Goal: Information Seeking & Learning: Learn about a topic

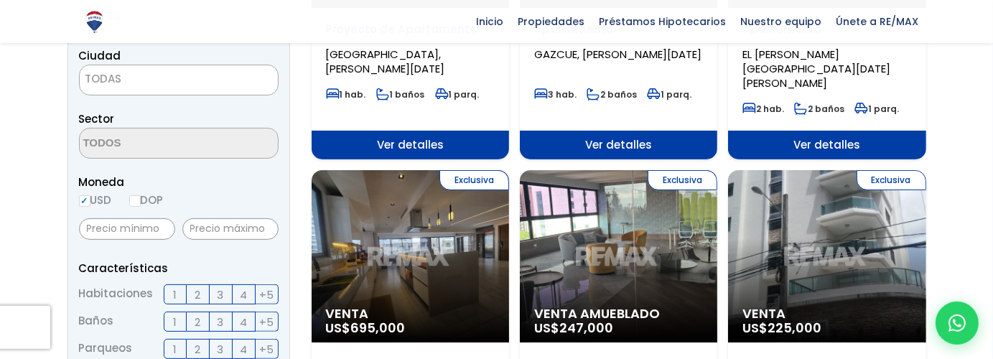
scroll to position [303, 0]
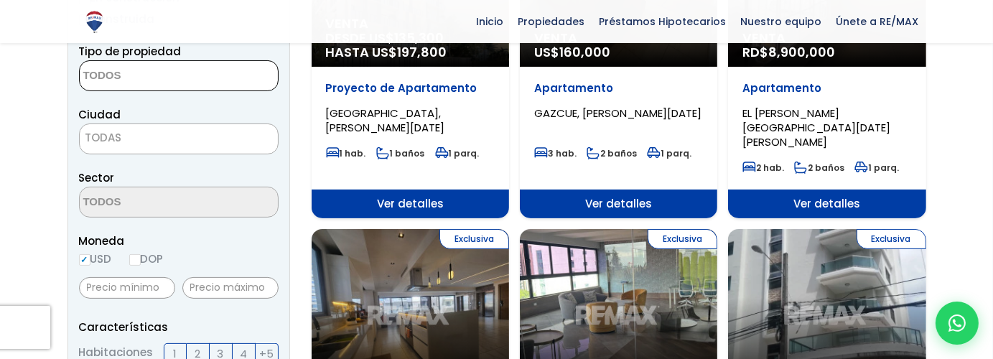
click at [159, 67] on textarea "Search" at bounding box center [149, 76] width 139 height 31
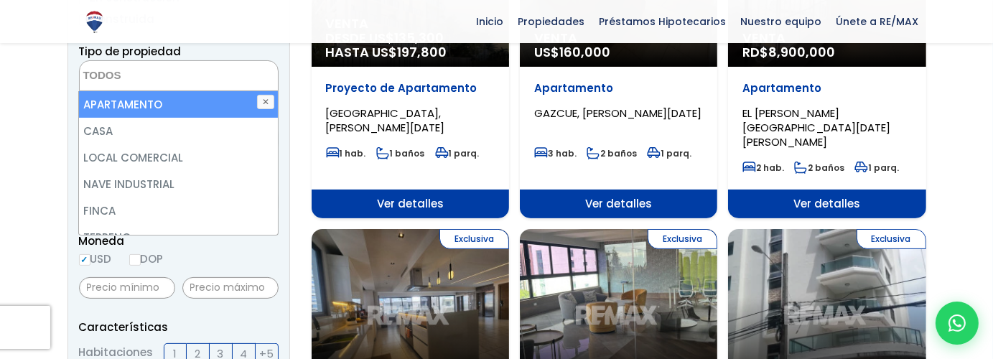
click at [157, 105] on li "APARTAMENTO" at bounding box center [178, 104] width 198 height 27
select select "apartment"
click at [167, 110] on li "APARTAMENTO" at bounding box center [178, 104] width 198 height 27
select select
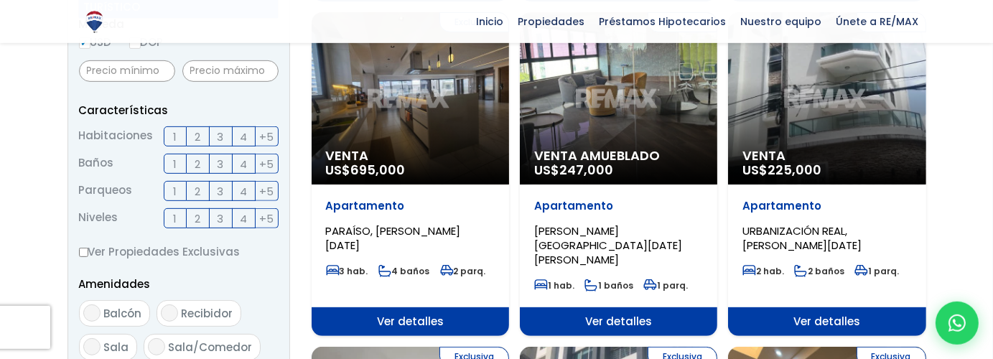
scroll to position [531, 0]
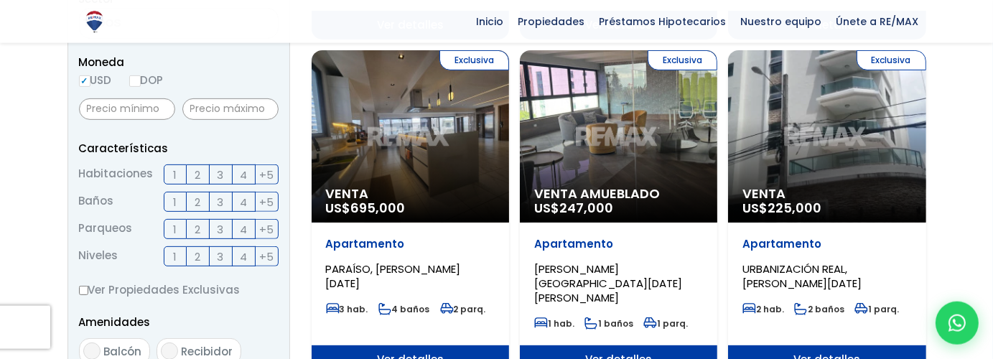
scroll to position [535, 0]
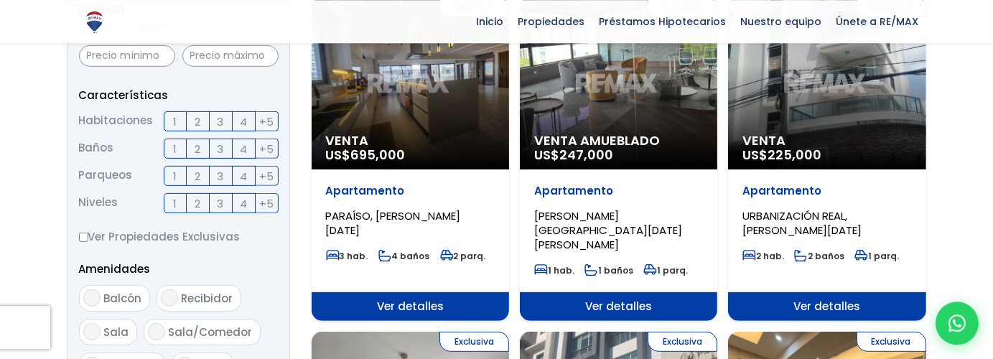
click at [224, 122] on label "3" at bounding box center [221, 121] width 23 height 20
click at [0, 0] on input "3" at bounding box center [0, 0] width 0 height 0
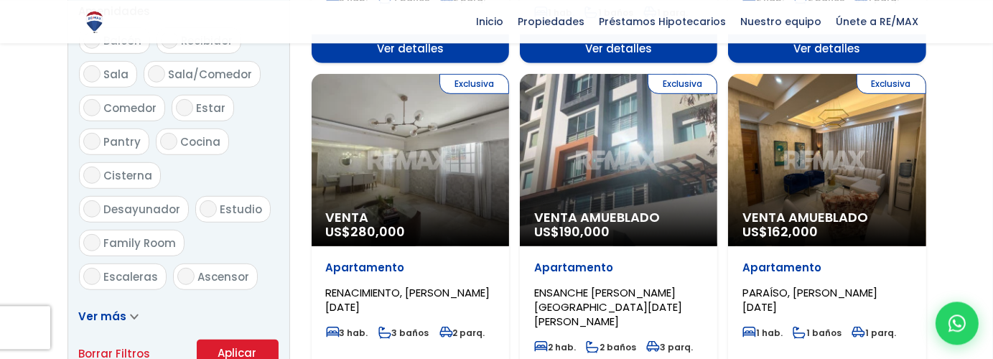
scroll to position [839, 0]
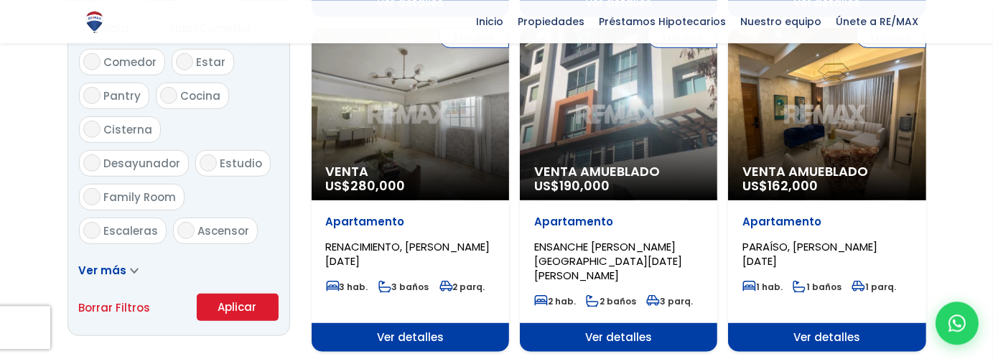
click at [244, 308] on button "Aplicar" at bounding box center [238, 307] width 82 height 27
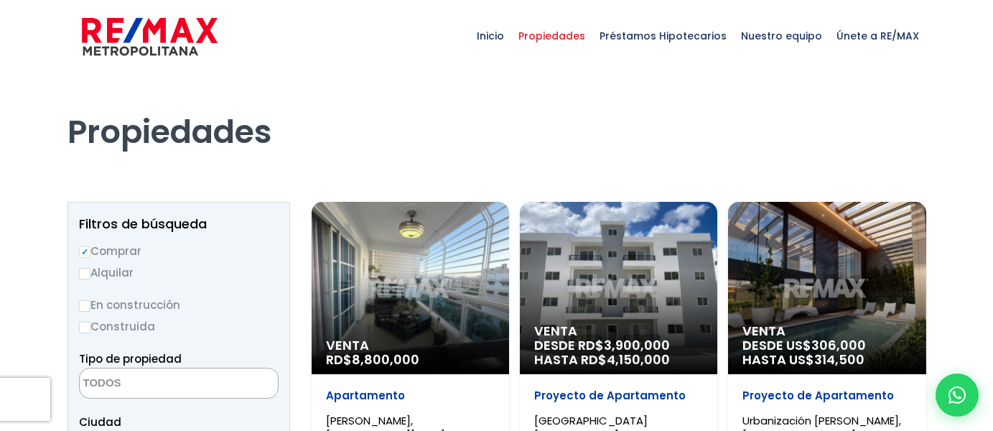
select select
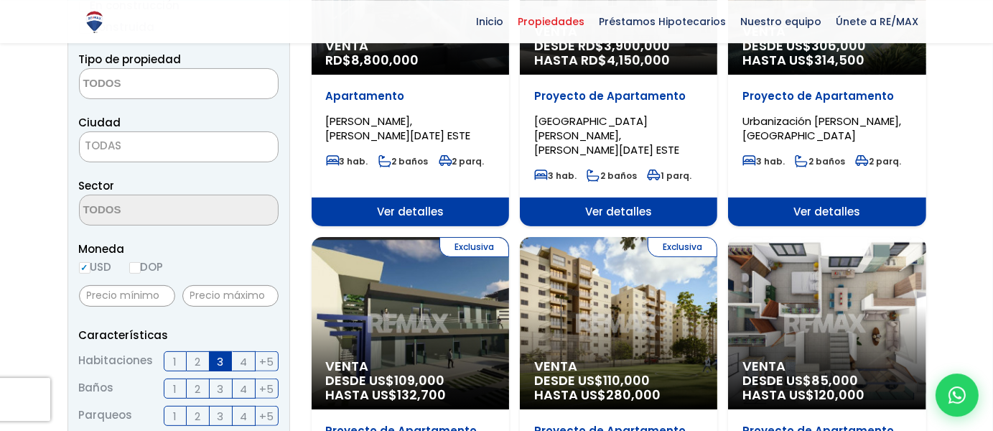
scroll to position [303, 0]
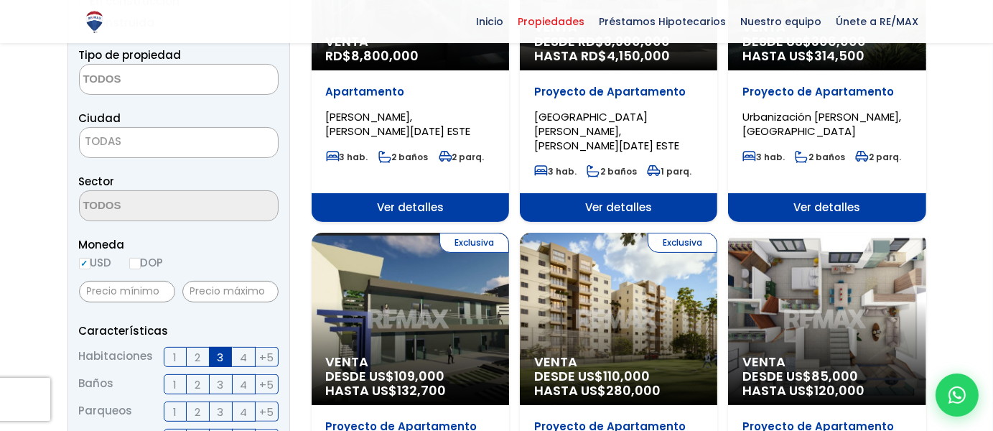
click at [138, 263] on input "DOP" at bounding box center [134, 263] width 11 height 11
radio input "true"
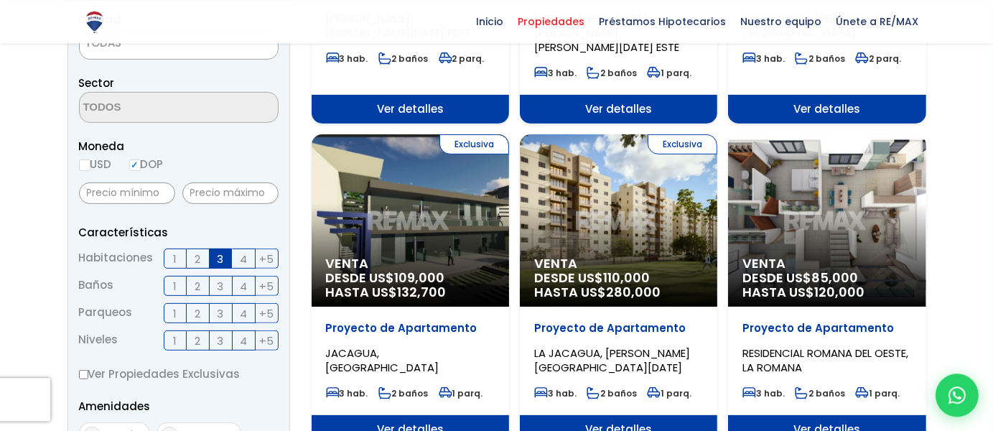
scroll to position [454, 0]
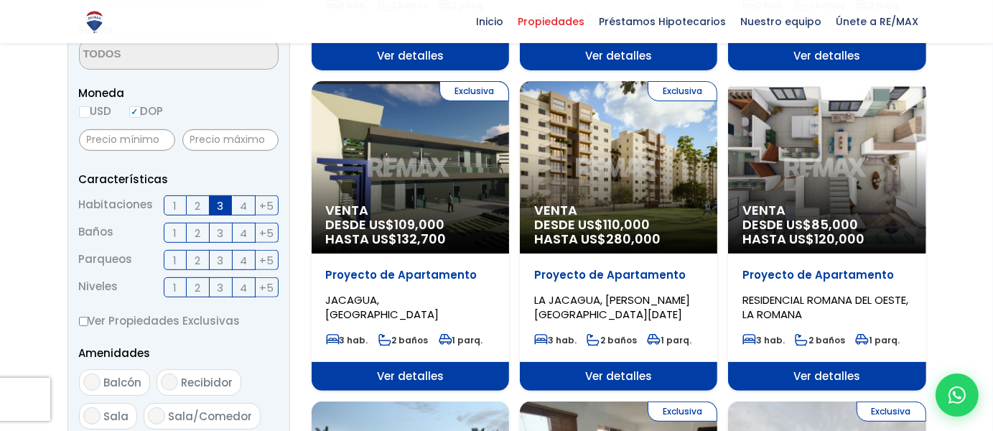
drag, startPoint x: 137, startPoint y: 129, endPoint x: 142, endPoint y: 137, distance: 9.4
click at [138, 136] on div at bounding box center [127, 139] width 96 height 32
drag, startPoint x: 148, startPoint y: 140, endPoint x: 173, endPoint y: 138, distance: 25.2
click at [150, 140] on input "text" at bounding box center [127, 140] width 96 height 22
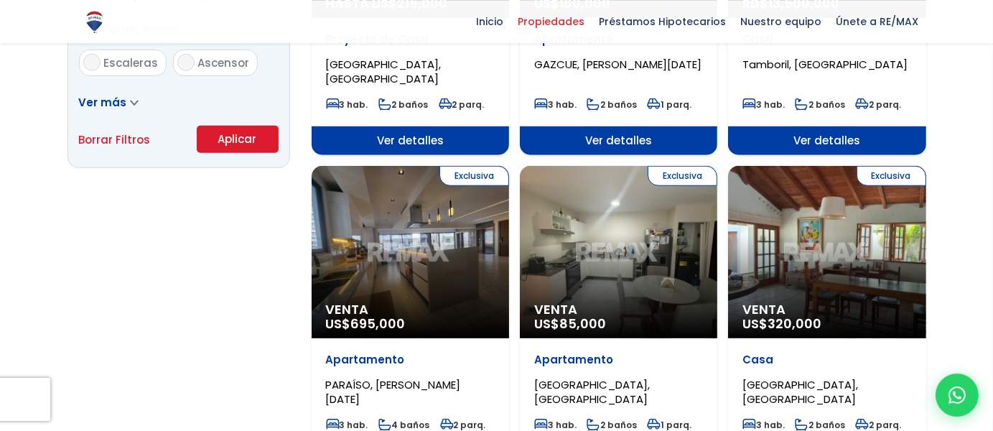
scroll to position [985, 0]
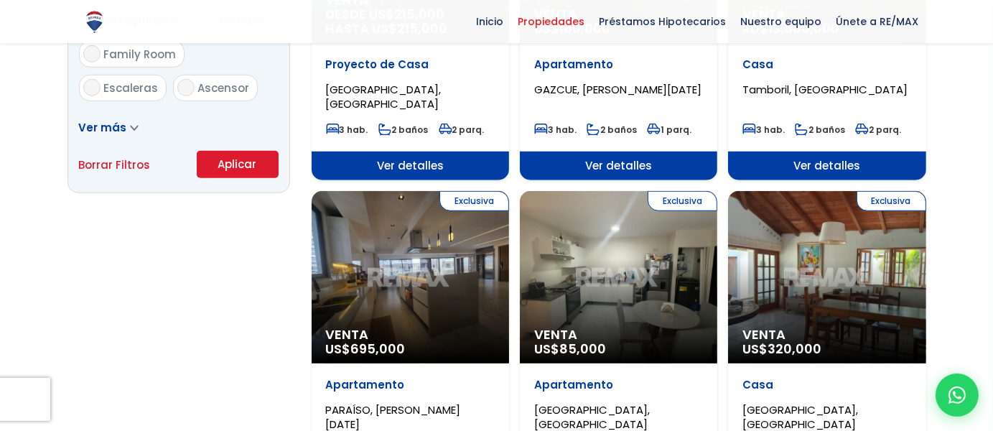
click at [225, 163] on button "Aplicar" at bounding box center [238, 164] width 82 height 27
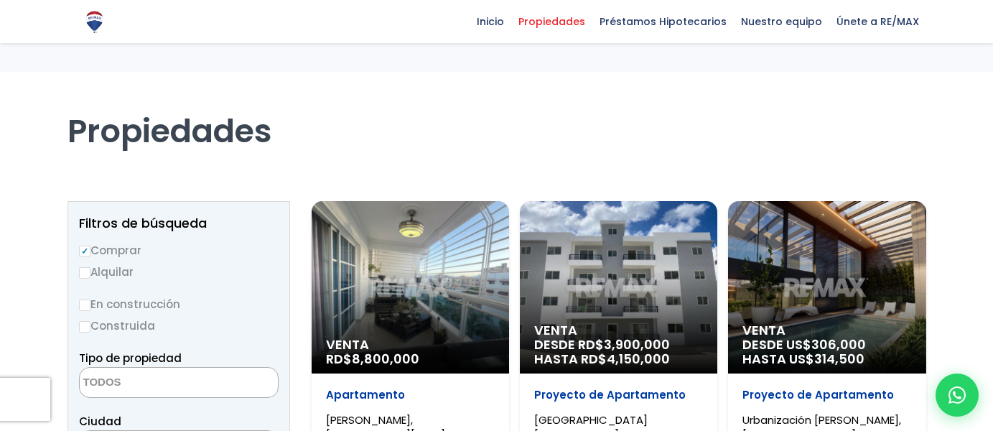
select select
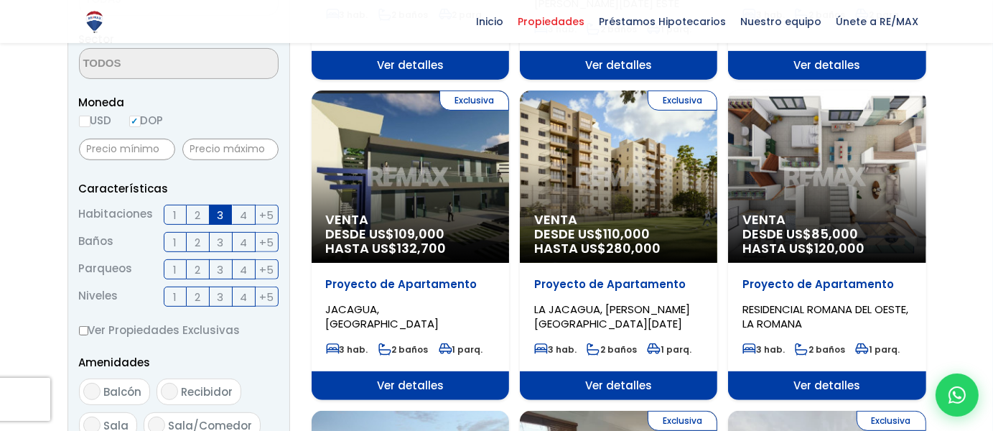
scroll to position [454, 0]
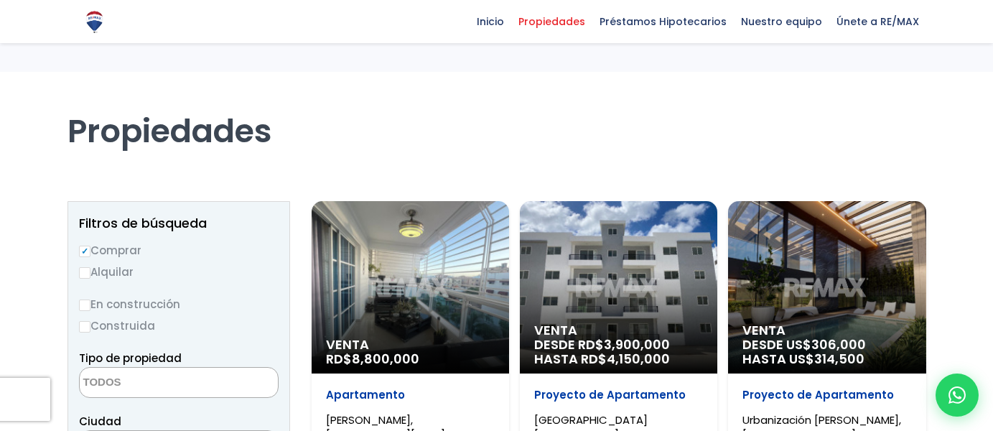
select select
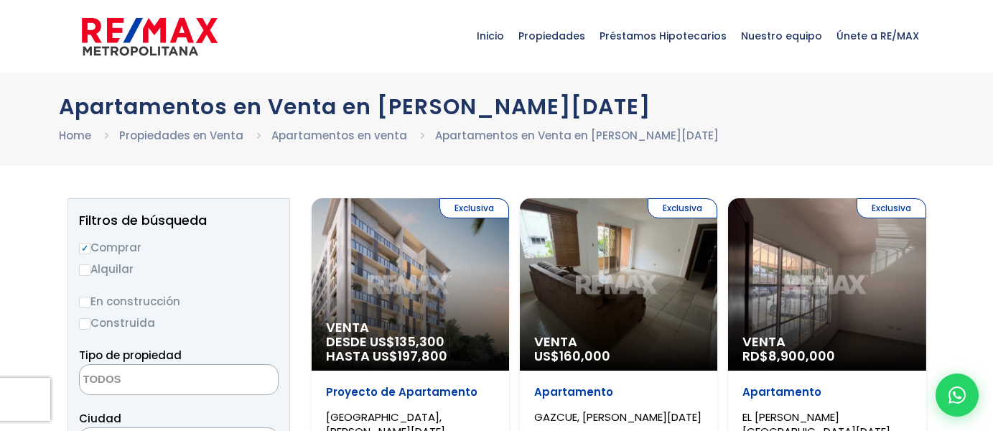
select select
click at [339, 139] on link "Apartamentos en venta" at bounding box center [339, 135] width 136 height 15
